Goal: Communication & Community: Answer question/provide support

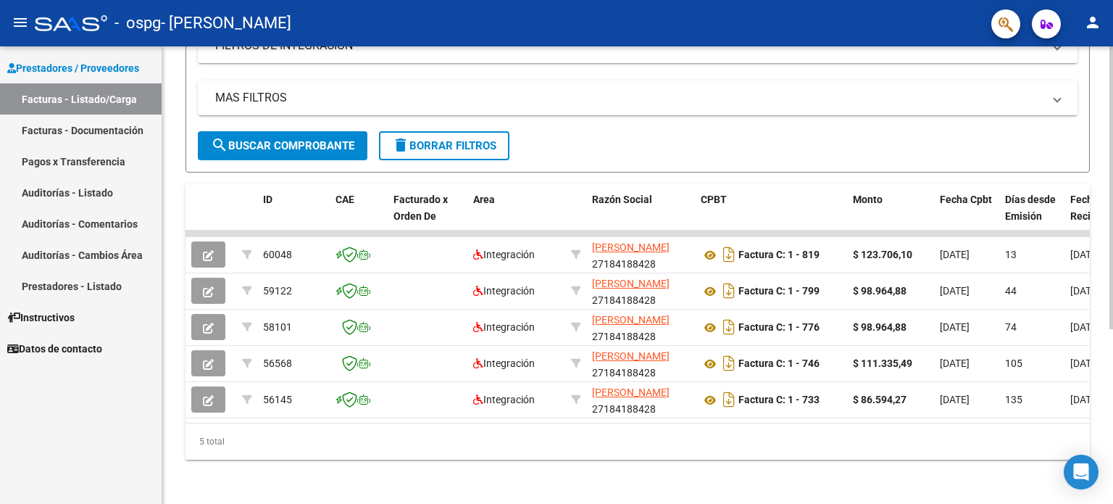
scroll to position [267, 0]
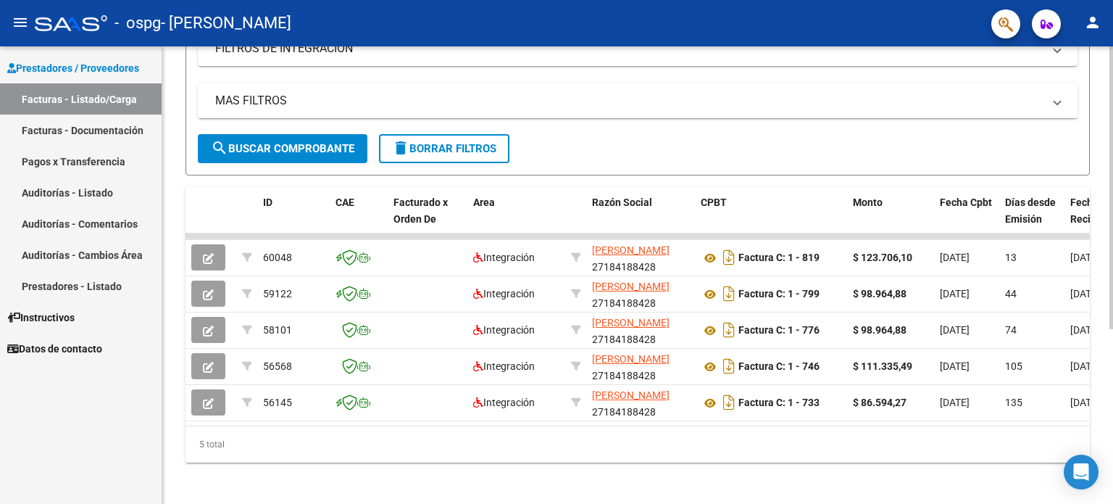
click at [1112, 382] on div at bounding box center [1112, 358] width 4 height 283
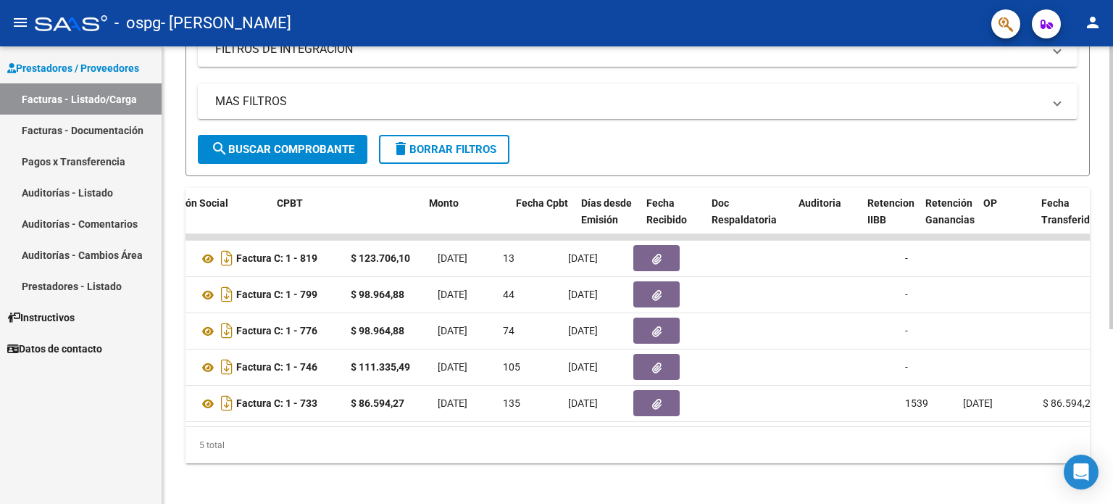
scroll to position [0, 423]
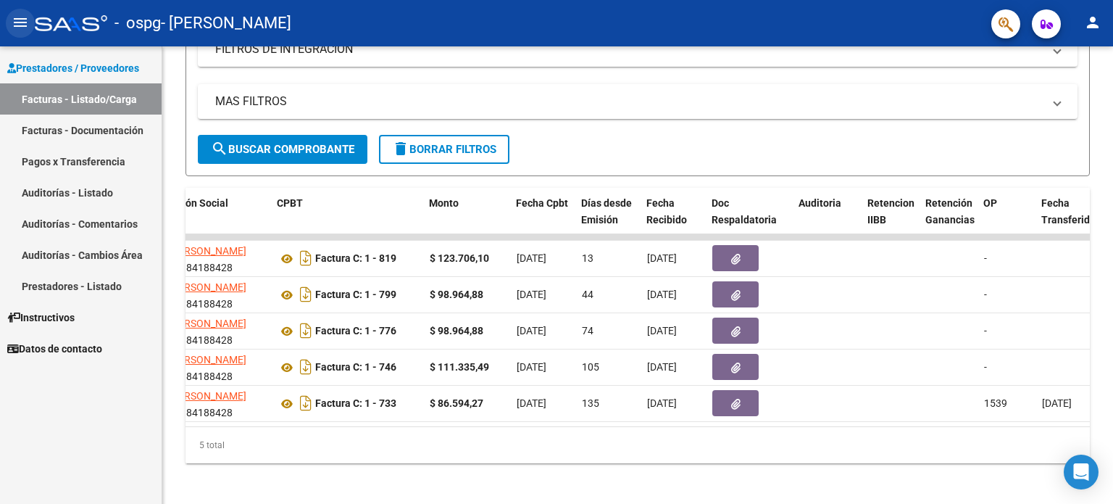
click at [22, 31] on button "menu" at bounding box center [20, 23] width 29 height 29
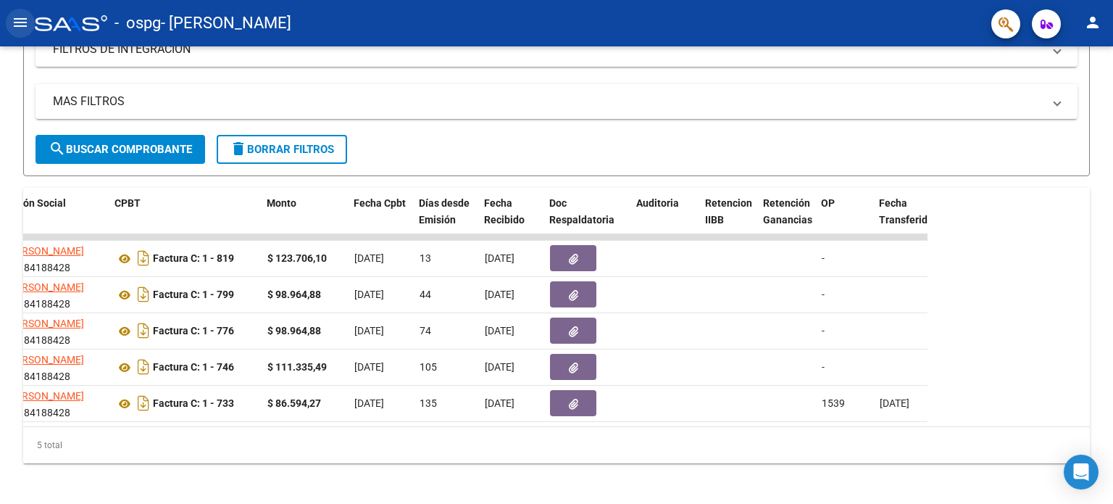
click at [22, 31] on button "menu" at bounding box center [20, 23] width 29 height 29
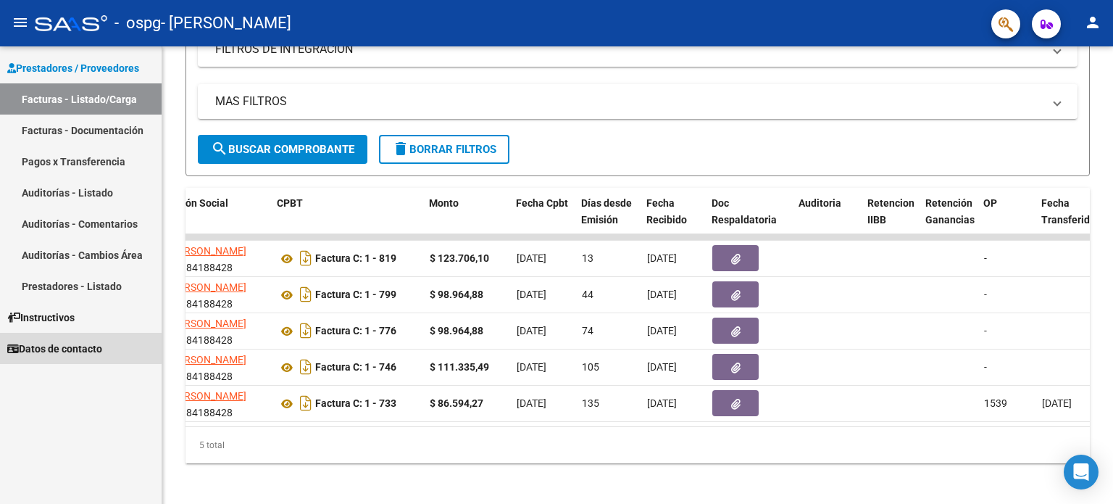
click at [59, 336] on link "Datos de contacto" at bounding box center [81, 348] width 162 height 31
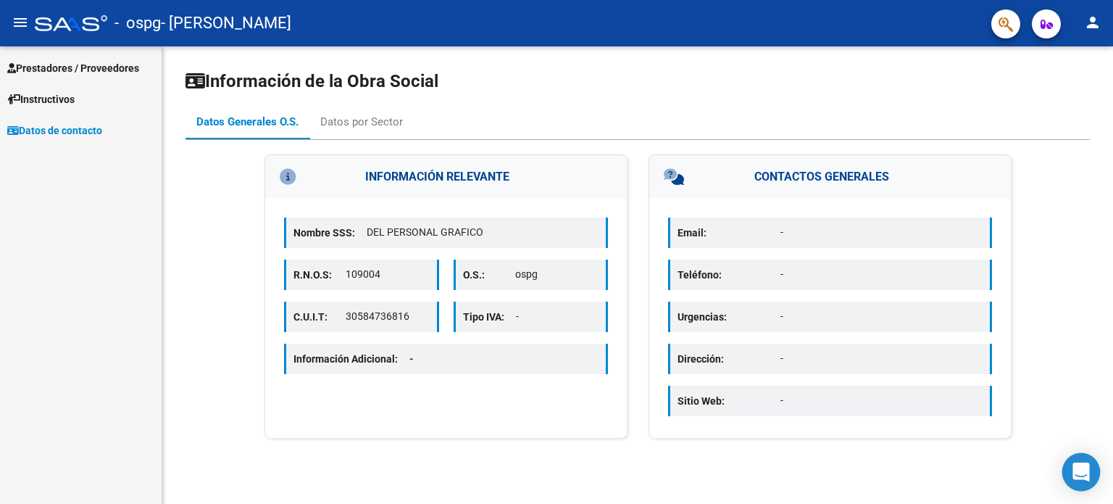
click at [1073, 465] on div "Open Intercom Messenger" at bounding box center [1082, 472] width 38 height 38
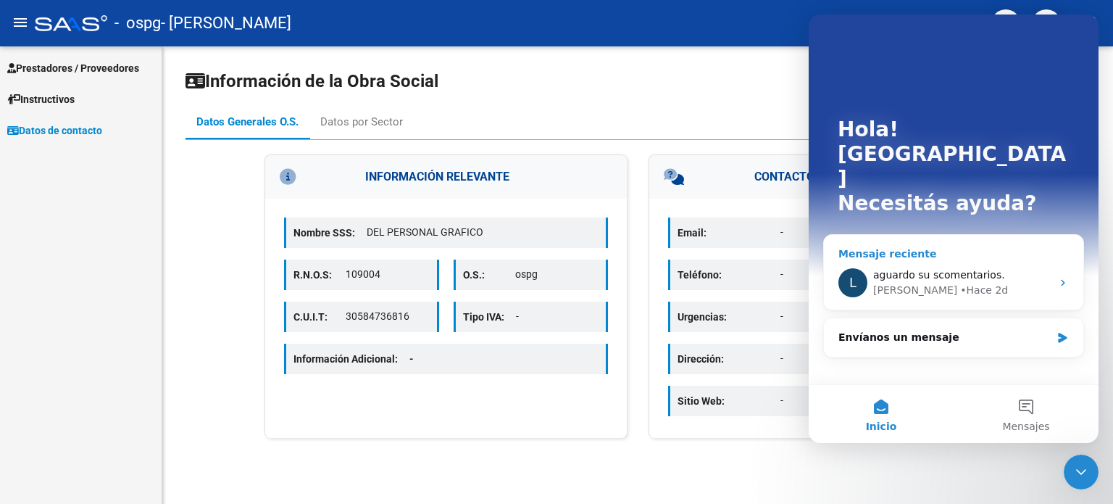
click at [977, 283] on div "[PERSON_NAME] • Hace 2d" at bounding box center [963, 290] width 178 height 15
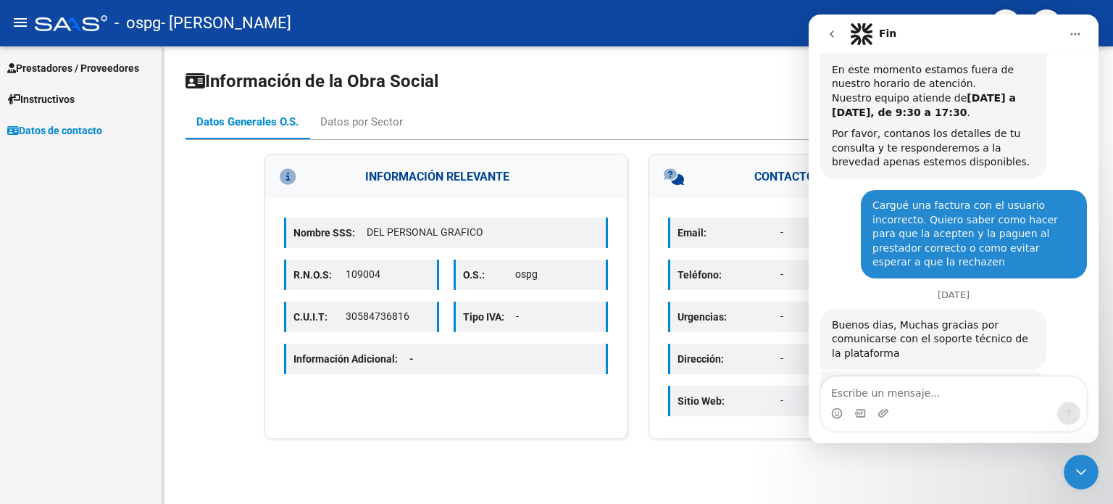
scroll to position [1085, 0]
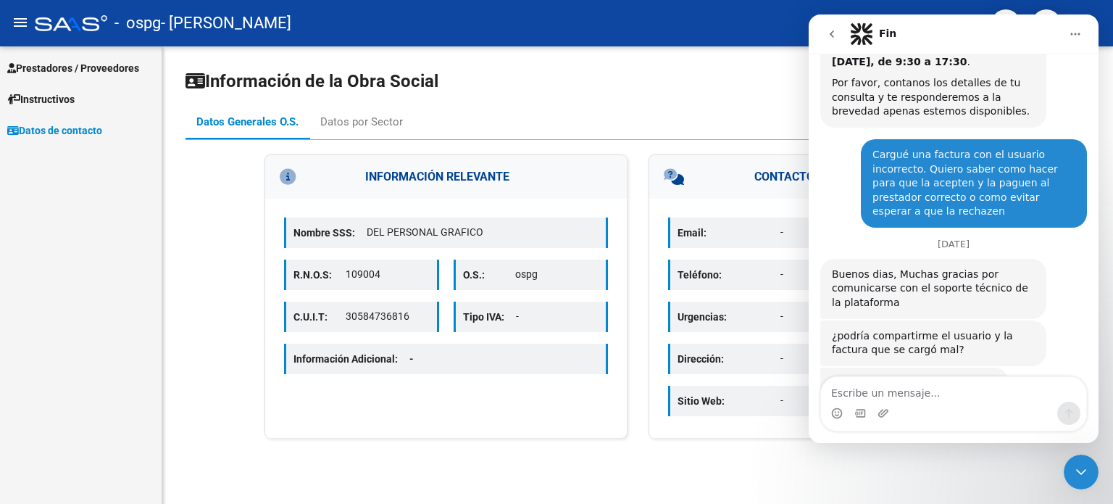
click at [932, 391] on textarea "Escribe un mensaje..." at bounding box center [953, 389] width 265 height 25
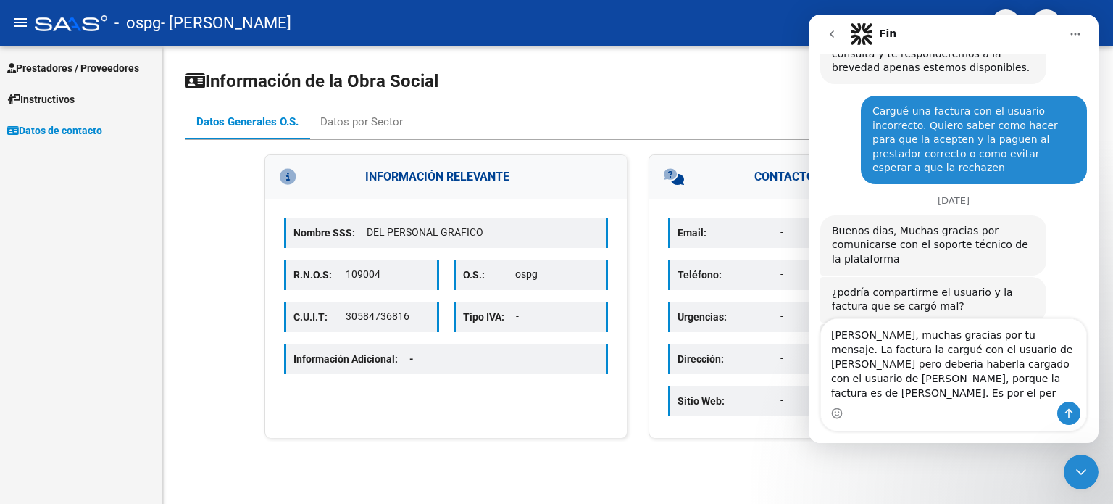
scroll to position [1143, 0]
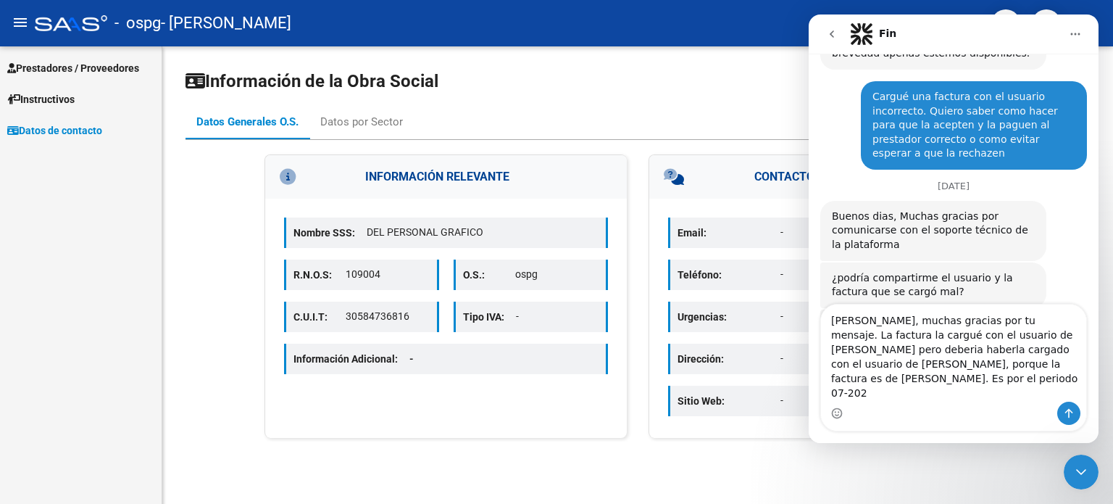
type textarea "[PERSON_NAME], muchas gracias por tu mensaje. La factura la cargué con el usuar…"
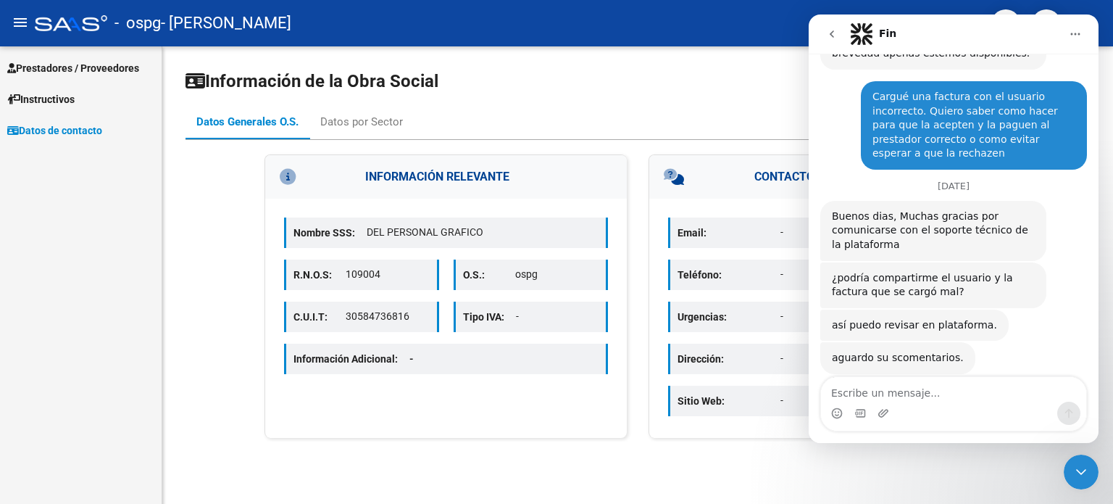
scroll to position [1219, 0]
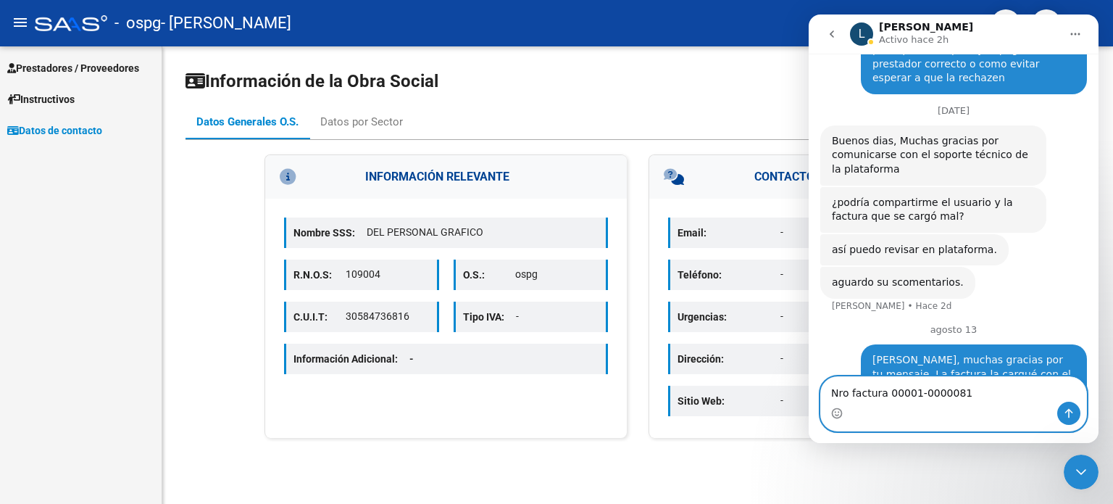
type textarea "Nro factura 00001-00000819"
